Goal: Book appointment/travel/reservation

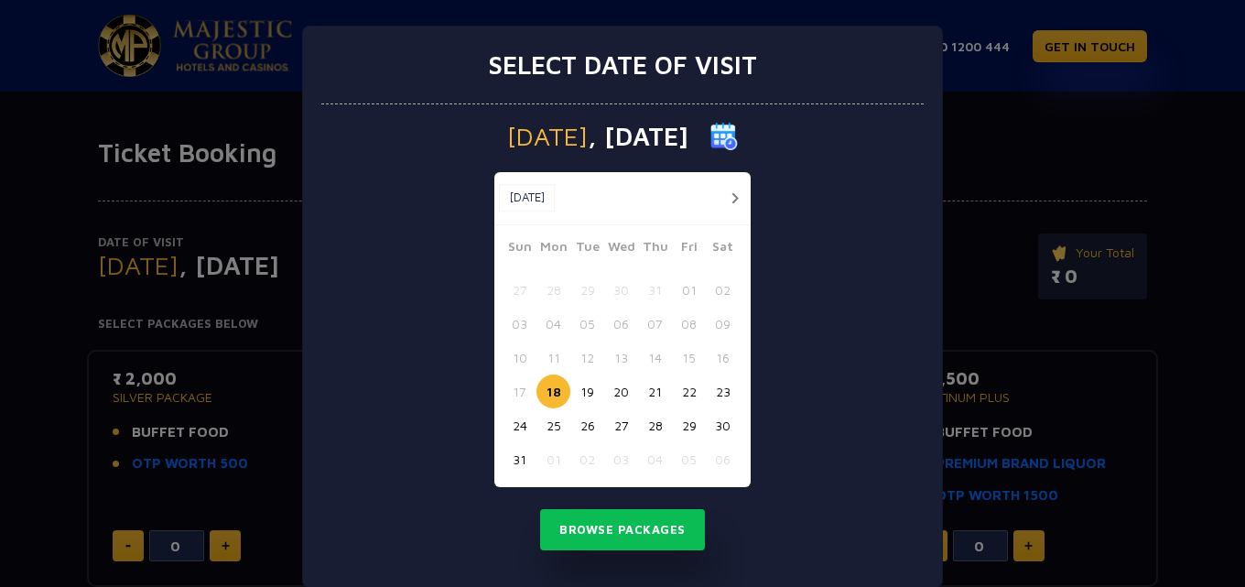
click at [515, 452] on button "31" at bounding box center [519, 459] width 34 height 34
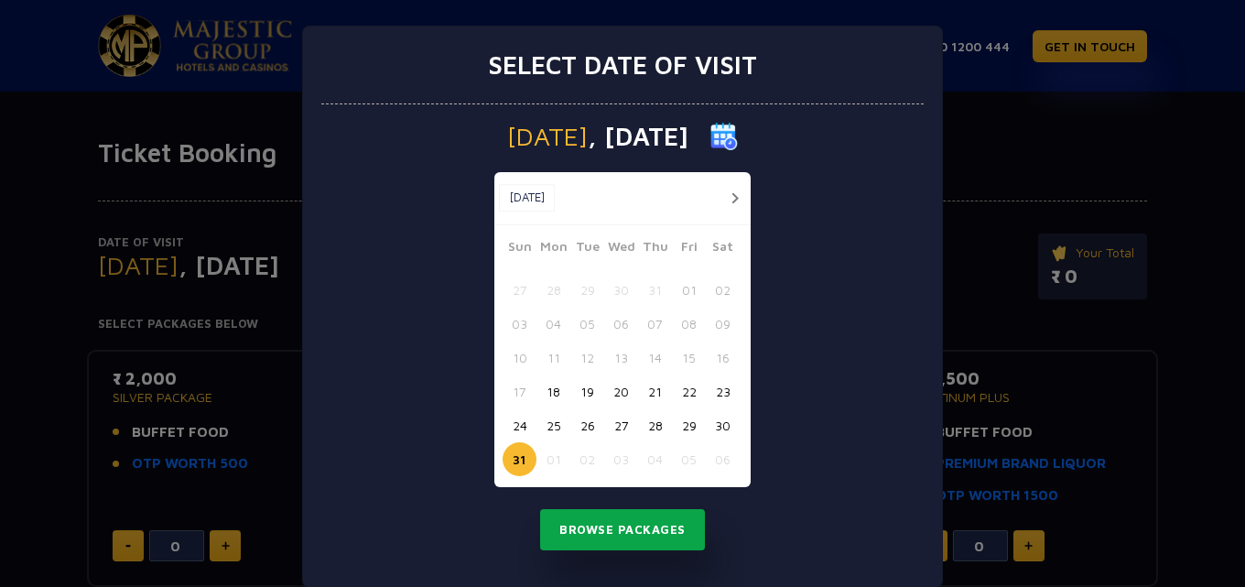
click at [598, 513] on button "Browse Packages" at bounding box center [622, 530] width 165 height 42
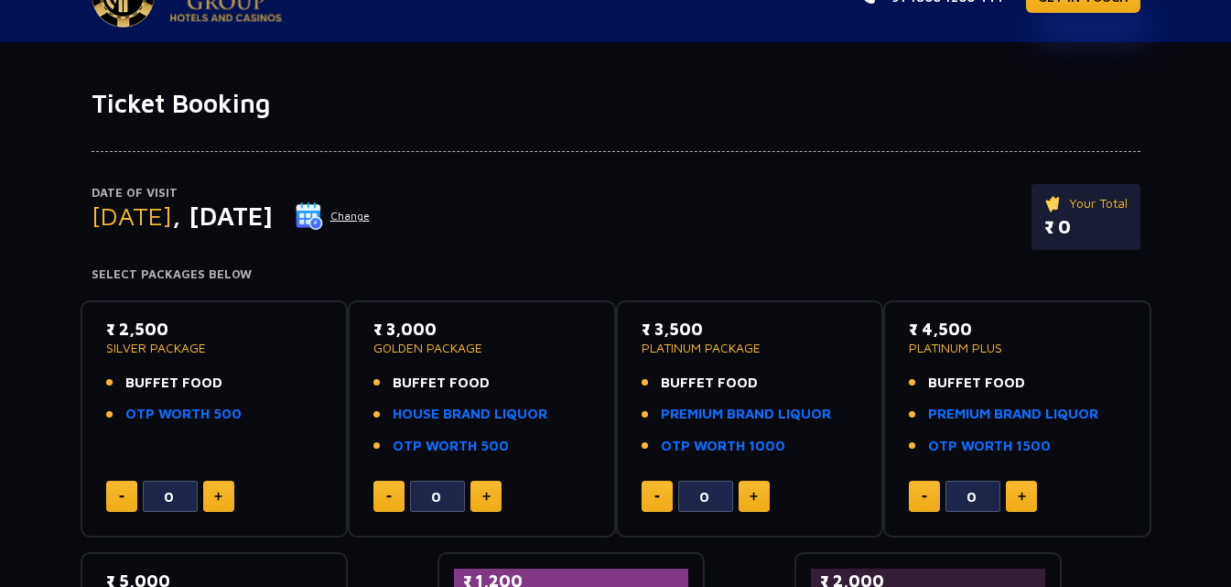
scroll to position [92, 0]
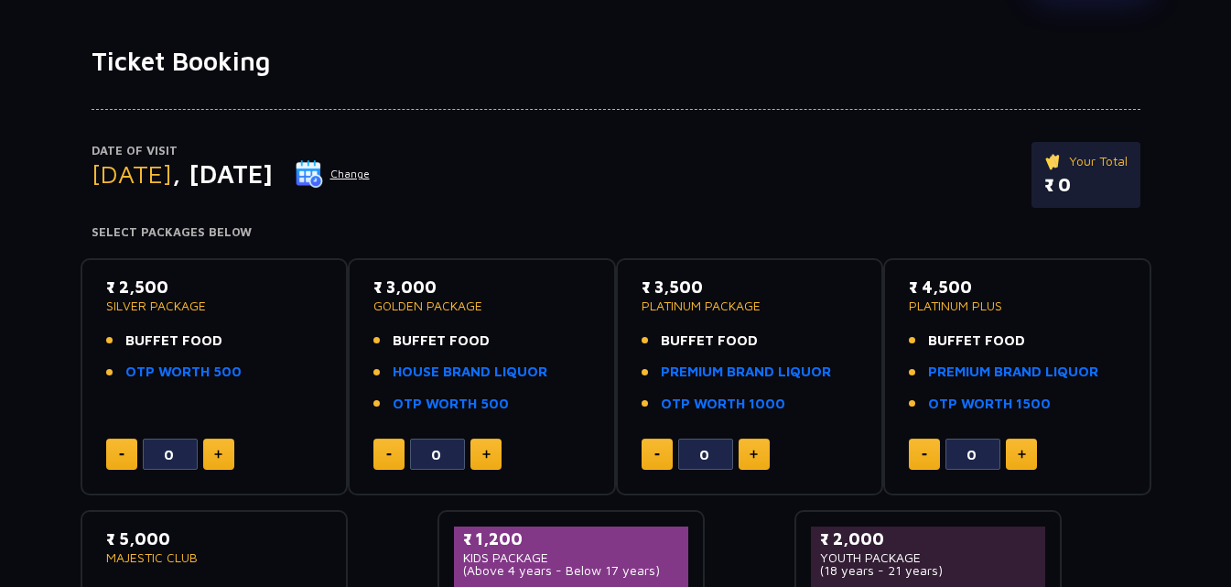
click at [224, 445] on button at bounding box center [218, 453] width 31 height 31
type input "2"
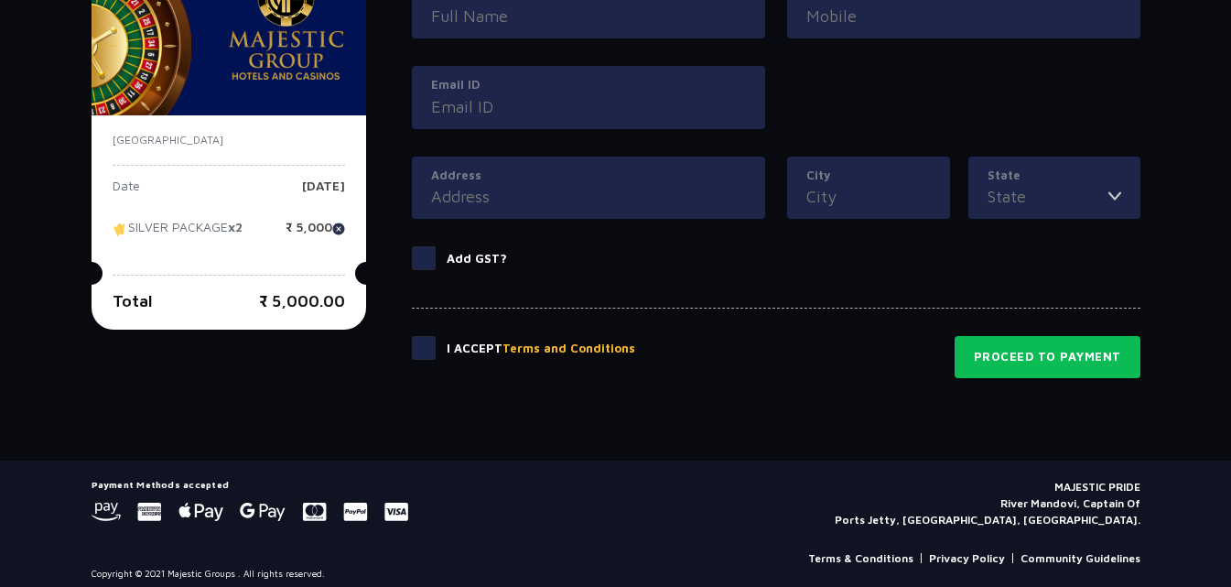
scroll to position [963, 0]
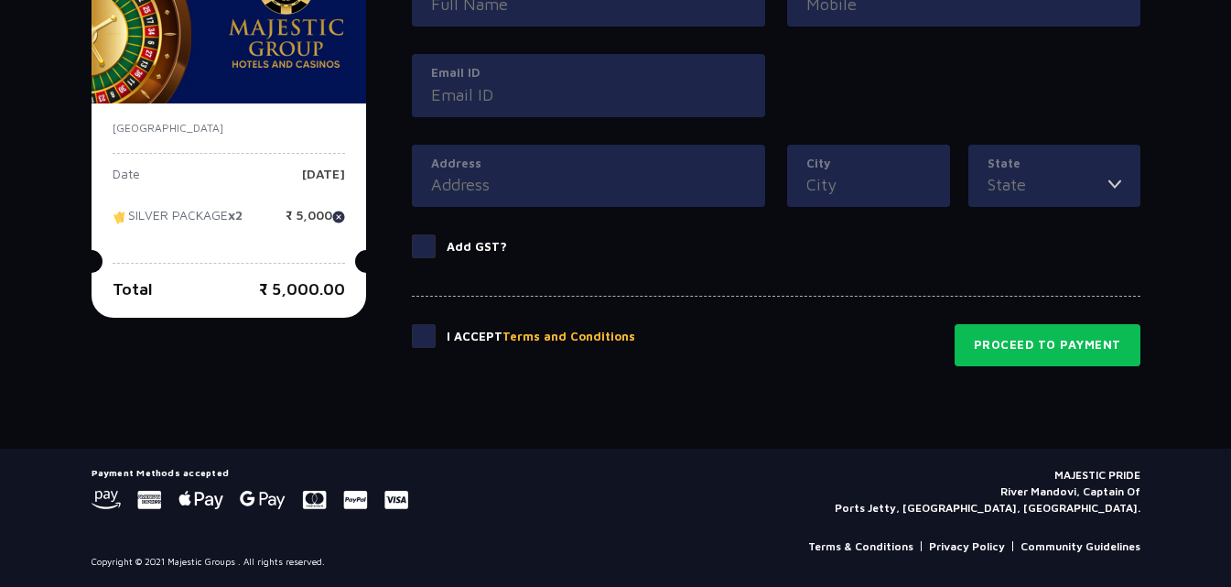
drag, startPoint x: 1226, startPoint y: 458, endPoint x: 1228, endPoint y: 275, distance: 183.1
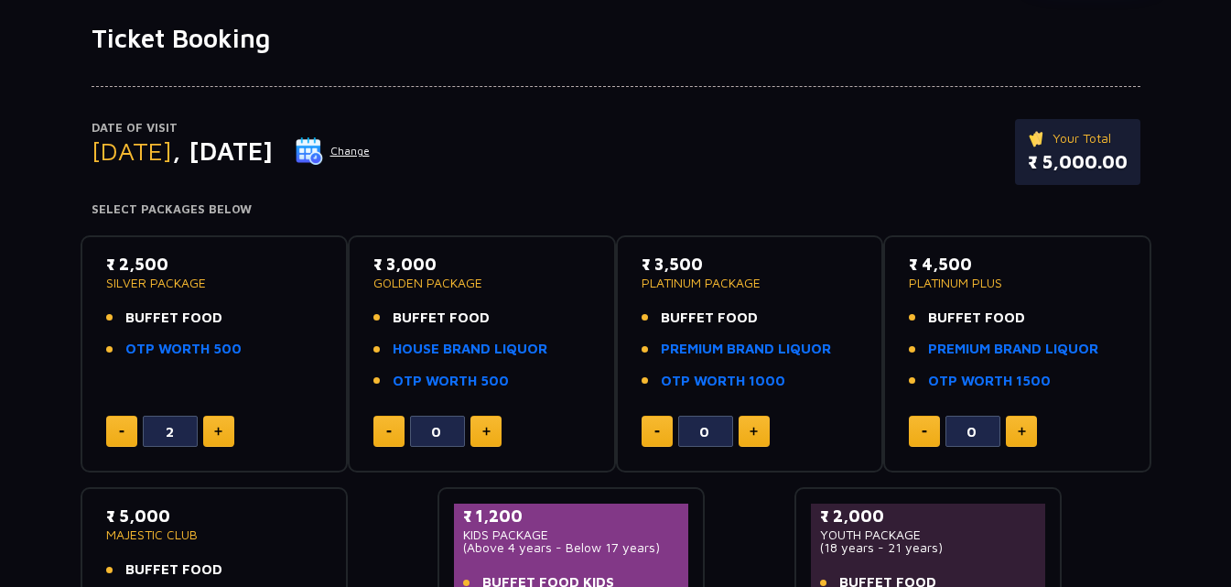
scroll to position [0, 0]
